Goal: Task Accomplishment & Management: Manage account settings

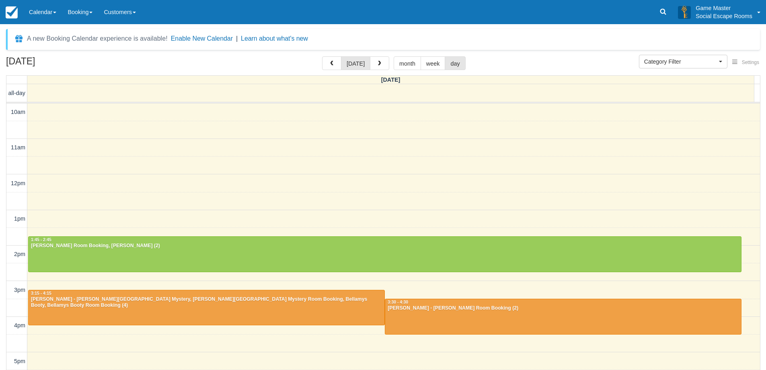
select select
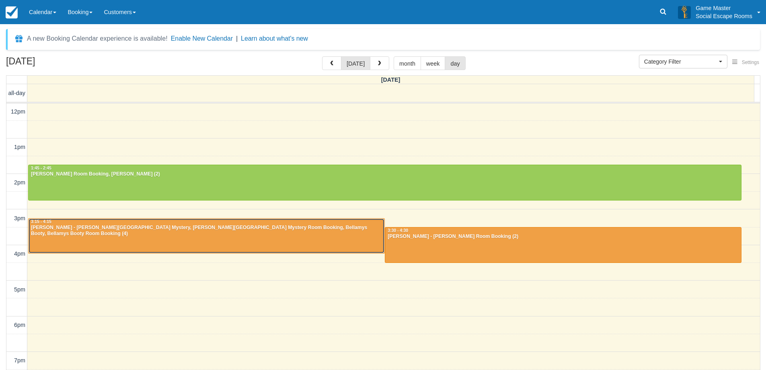
click at [105, 247] on div at bounding box center [207, 235] width 356 height 35
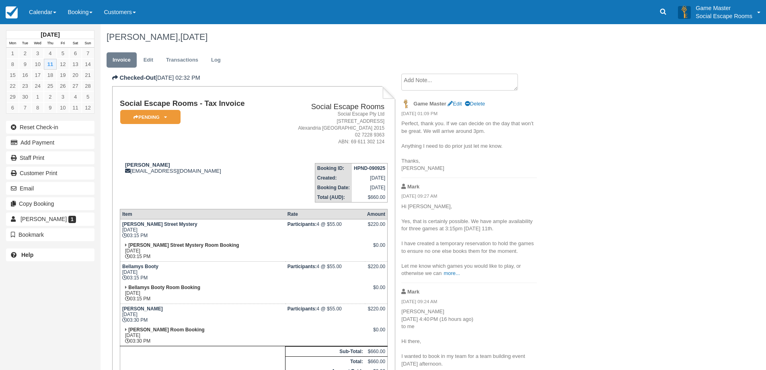
drag, startPoint x: 541, startPoint y: 280, endPoint x: 536, endPoint y: 237, distance: 43.7
drag, startPoint x: 533, startPoint y: 124, endPoint x: 533, endPoint y: 131, distance: 6.8
click at [533, 131] on p "Perfect, thank you. If we can decide on the day that won’t be great. We will ar…" at bounding box center [469, 146] width 136 height 52
drag, startPoint x: 448, startPoint y: 125, endPoint x: 495, endPoint y: 136, distance: 47.5
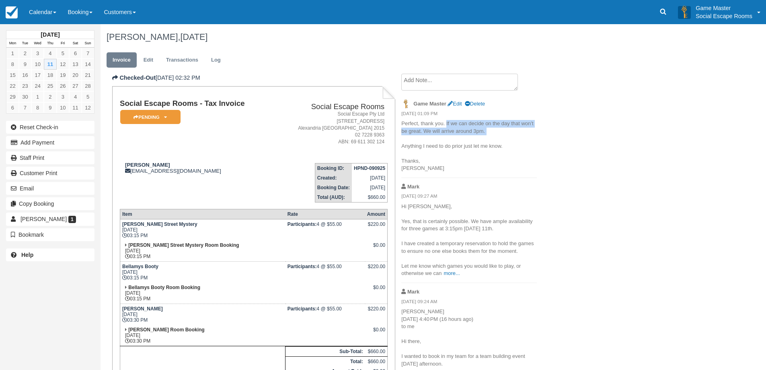
click at [495, 136] on p "Perfect, thank you. If we can decide on the day that won’t be great. We will ar…" at bounding box center [469, 146] width 136 height 52
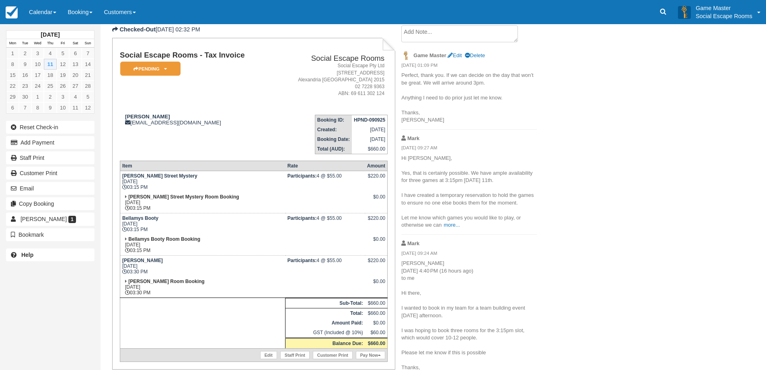
scroll to position [77, 0]
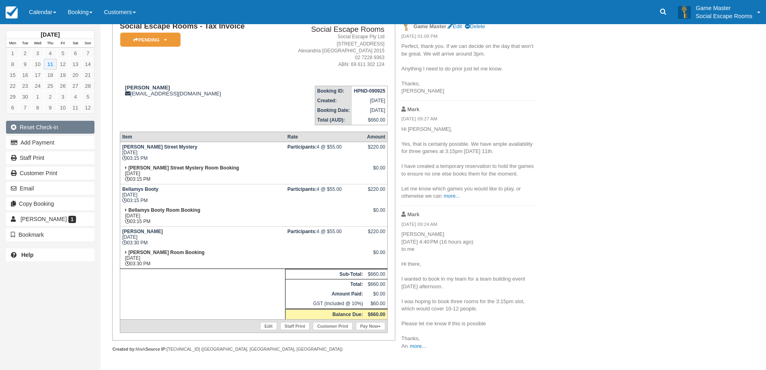
click at [73, 123] on button "Reset Check-in" at bounding box center [50, 127] width 88 height 13
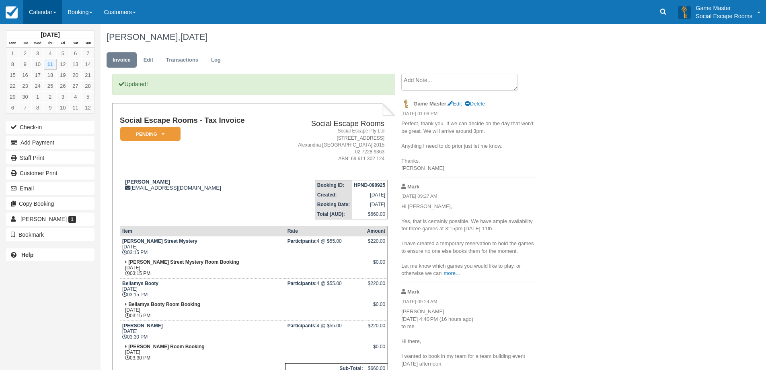
click at [49, 14] on link "Calendar" at bounding box center [42, 12] width 39 height 24
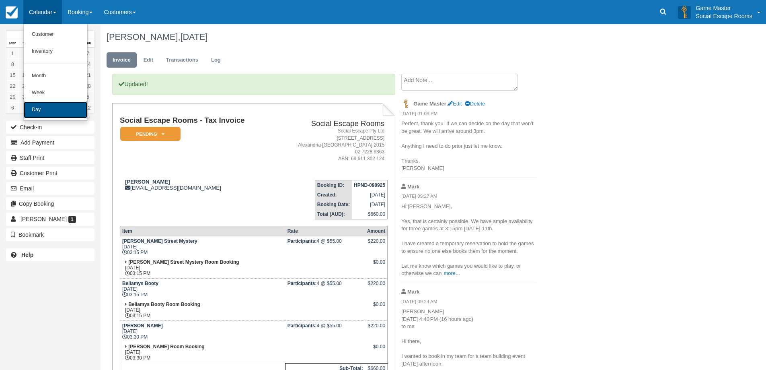
click at [65, 105] on link "Day" at bounding box center [56, 109] width 64 height 17
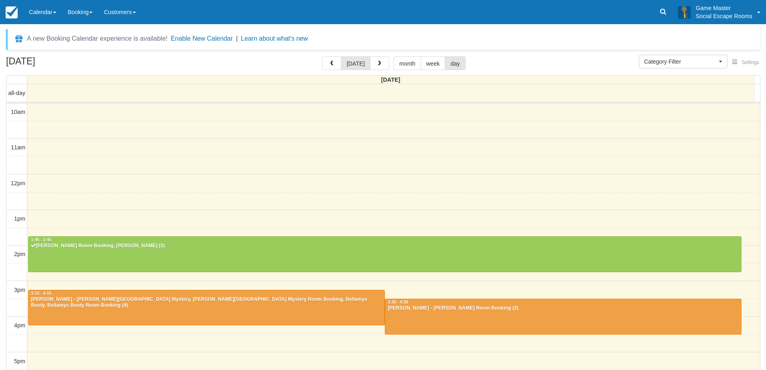
select select
